Goal: Navigation & Orientation: Find specific page/section

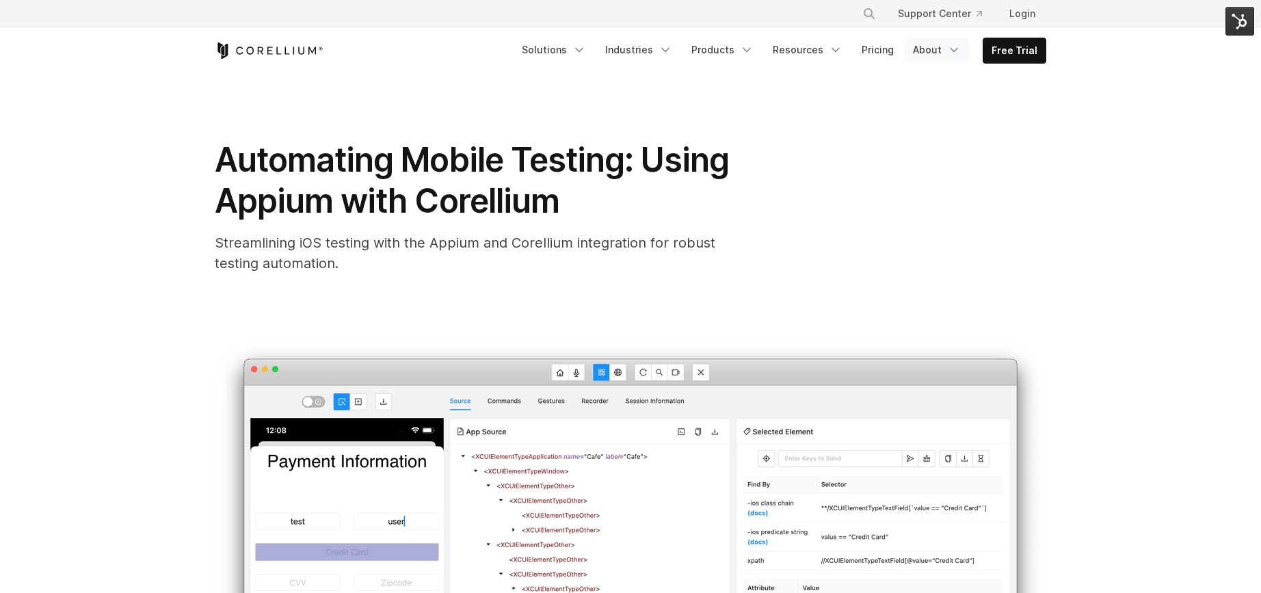
click at [943, 48] on link "About" at bounding box center [937, 50] width 64 height 25
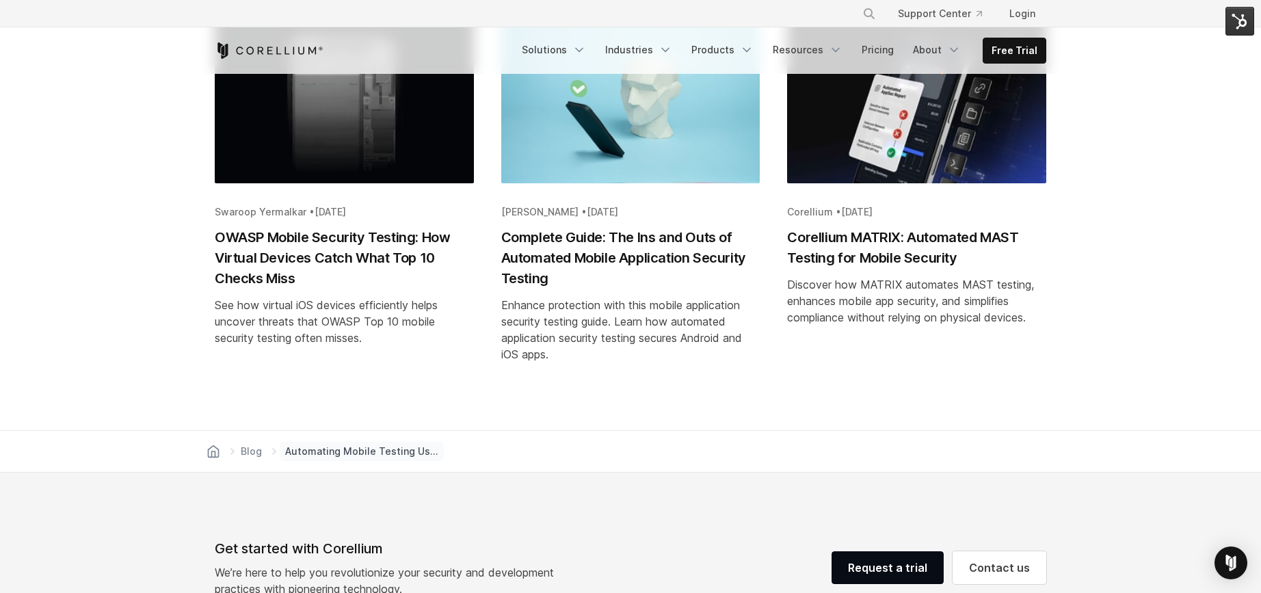
scroll to position [28746, 0]
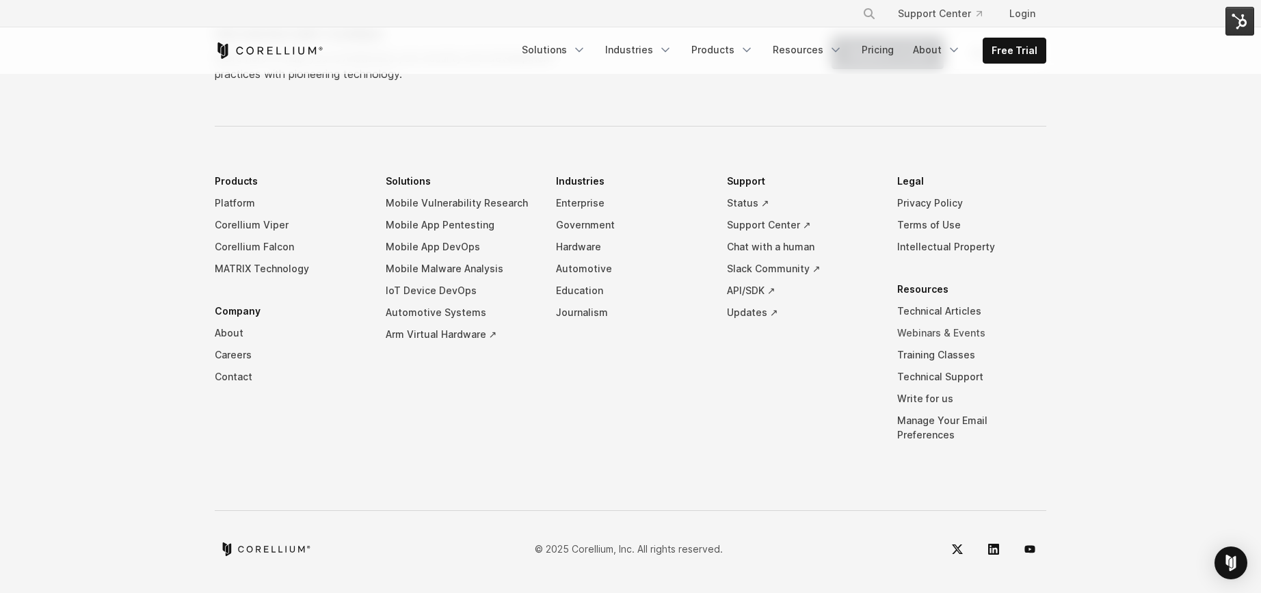
click at [942, 344] on link "Webinars & Events" at bounding box center [971, 333] width 149 height 22
click at [940, 344] on link "Webinars & Events" at bounding box center [971, 333] width 149 height 22
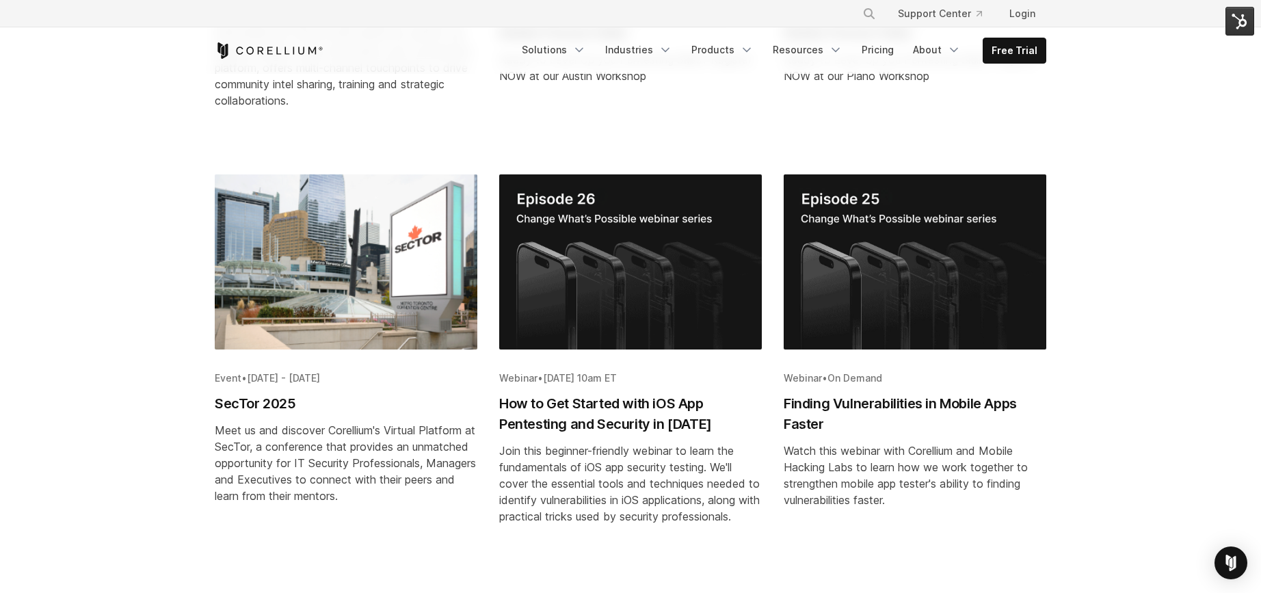
scroll to position [583, 0]
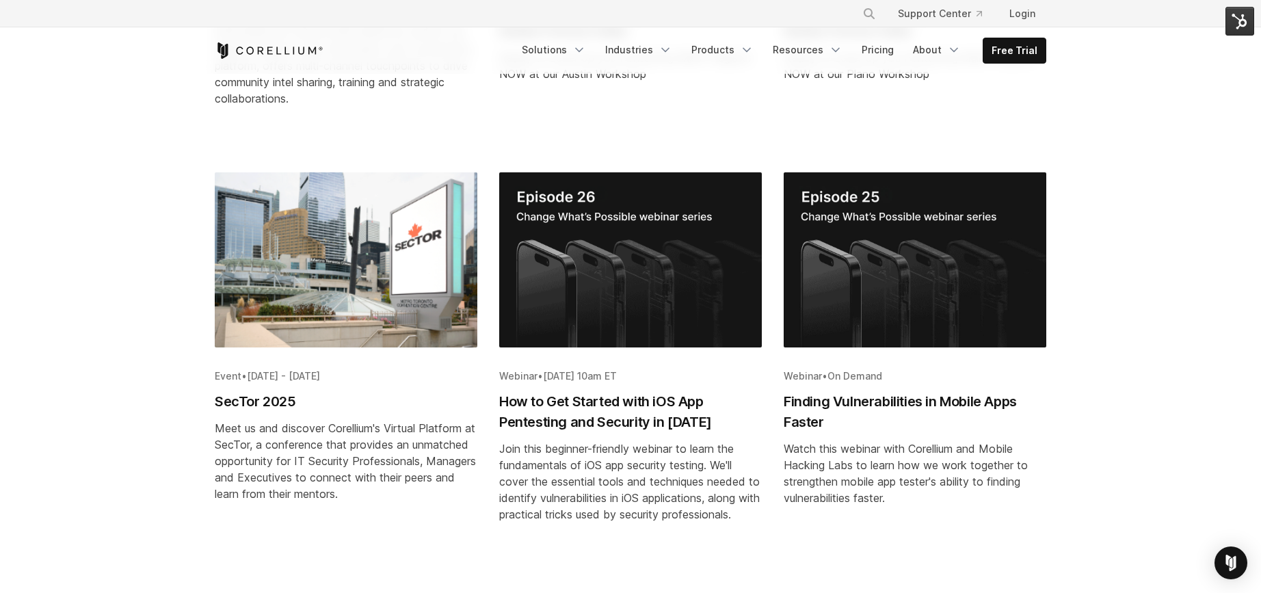
click at [278, 391] on h2 "SecTor 2025" at bounding box center [346, 401] width 263 height 21
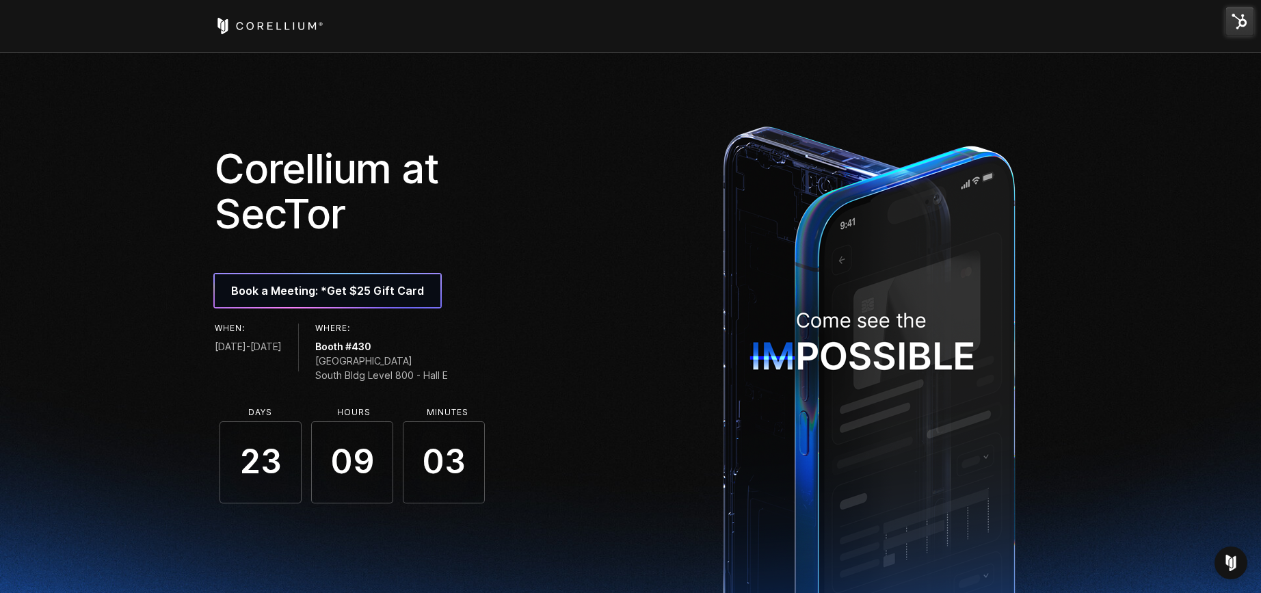
click at [235, 28] on icon "Corellium Home" at bounding box center [269, 26] width 109 height 16
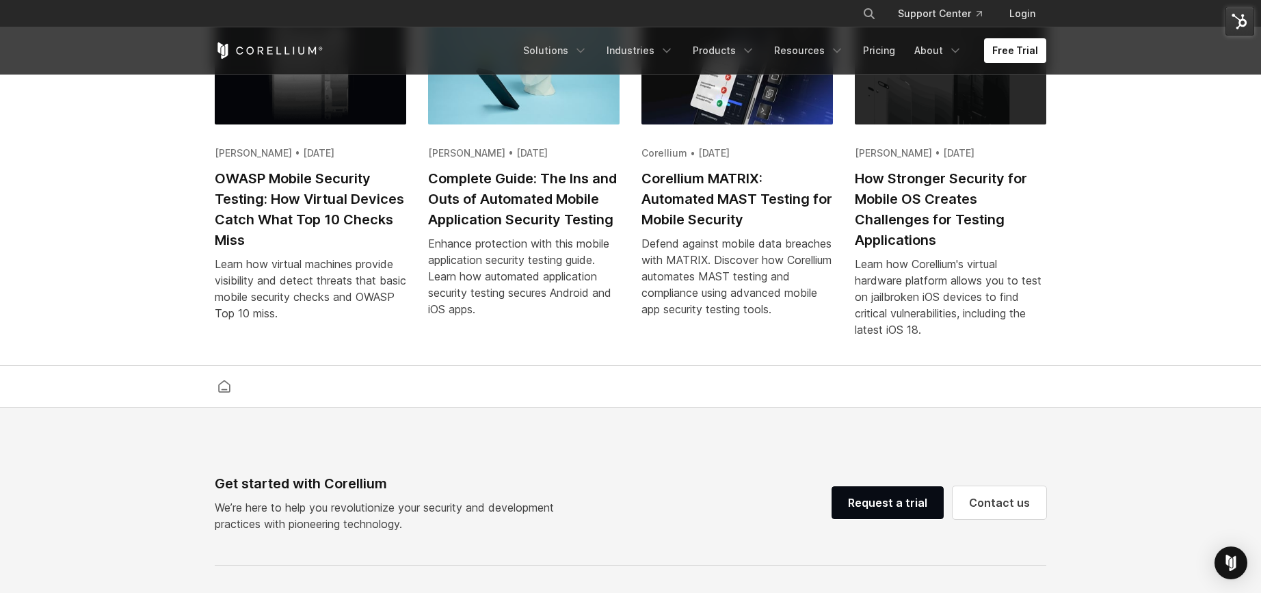
scroll to position [3216, 0]
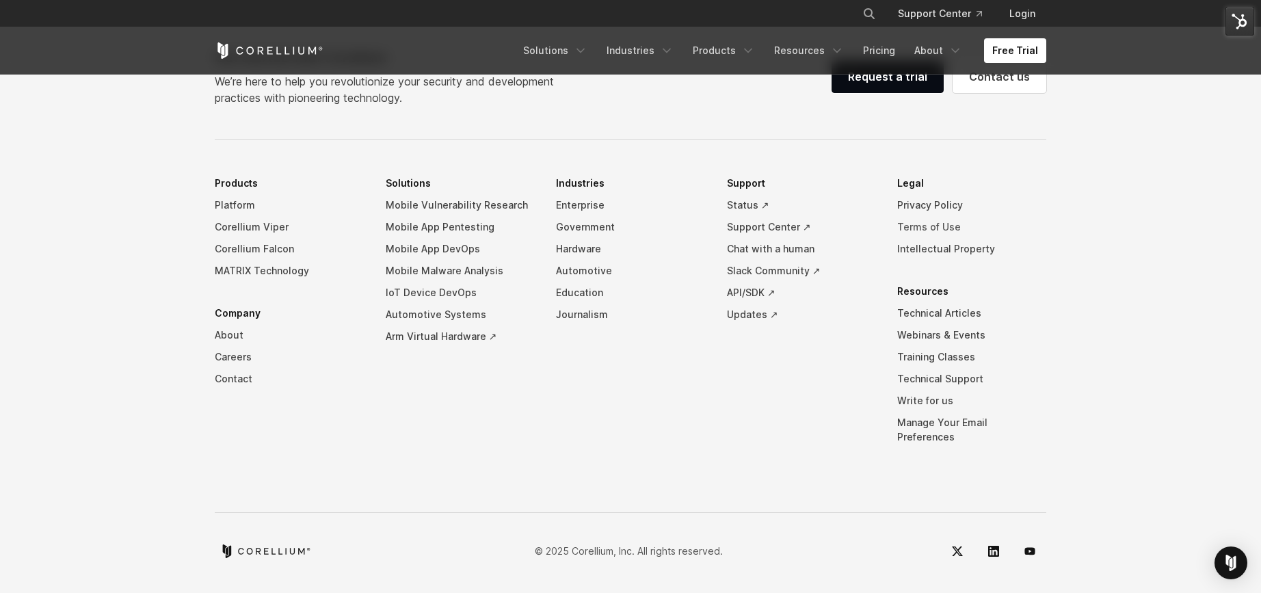
click at [931, 238] on link "Terms of Use" at bounding box center [971, 227] width 149 height 22
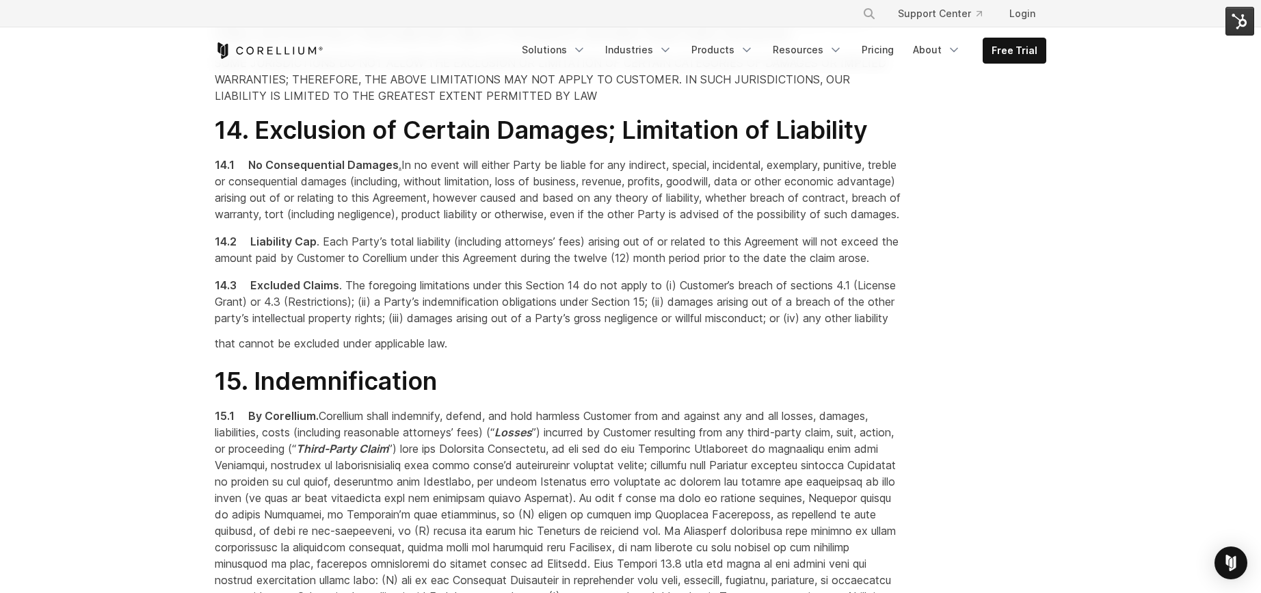
scroll to position [2900, 0]
